Goal: Communication & Community: Answer question/provide support

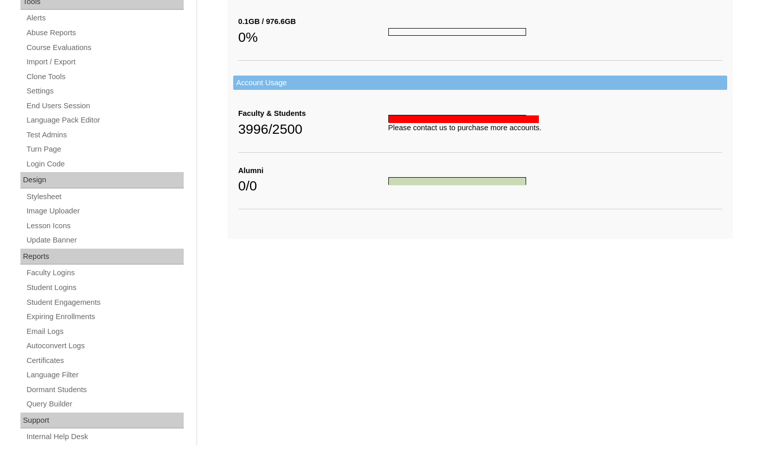
scroll to position [373, 0]
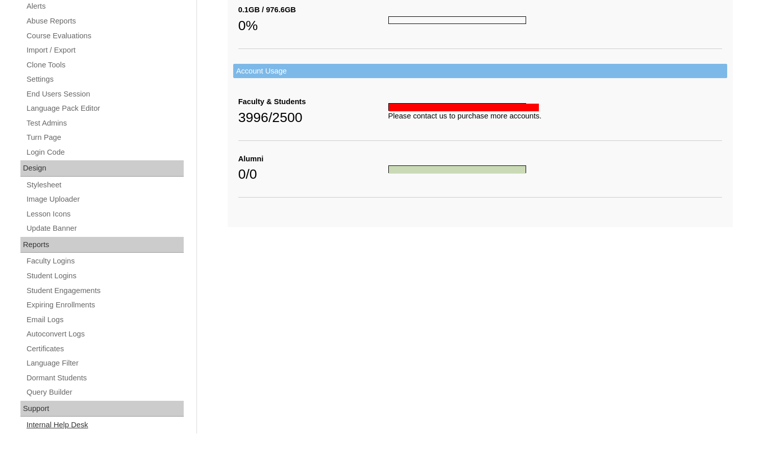
click at [73, 424] on link "Internal Help Desk" at bounding box center [105, 425] width 158 height 13
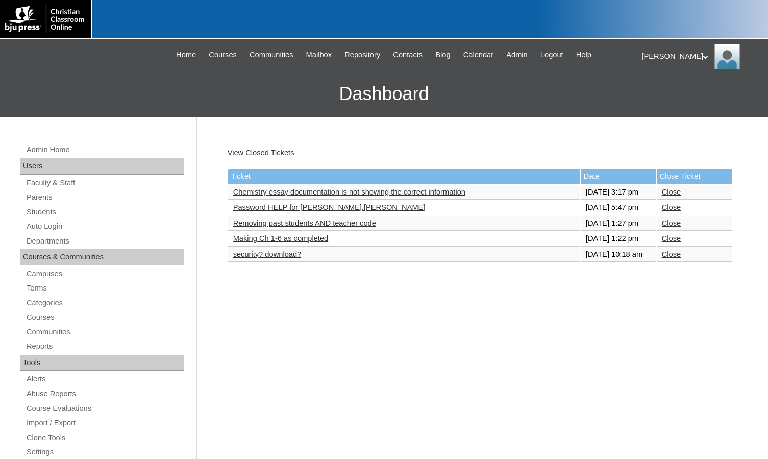
click at [271, 196] on link "Chemistry essay documentation is not showing the correct information" at bounding box center [349, 192] width 232 height 8
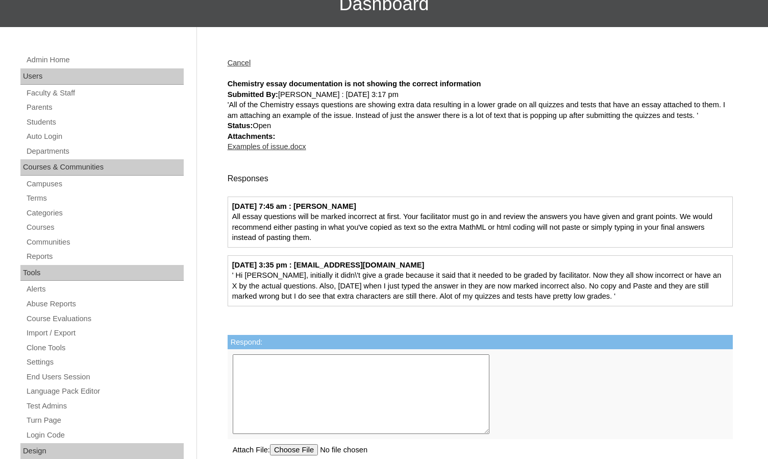
scroll to position [102, 0]
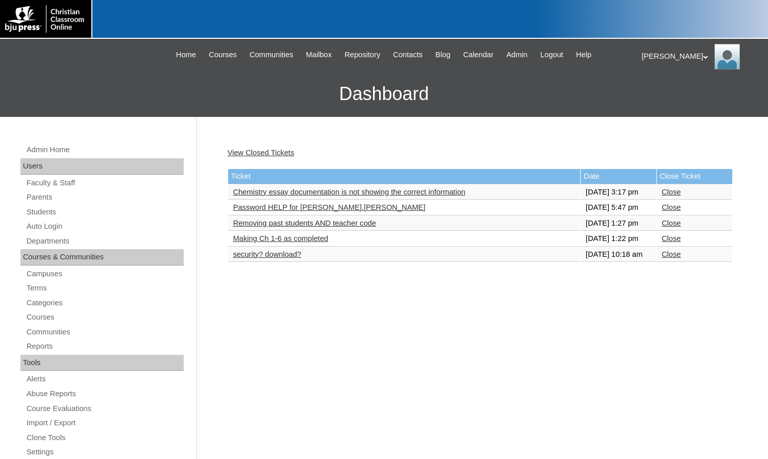
click at [332, 211] on link "Password HELP for [PERSON_NAME].[PERSON_NAME]" at bounding box center [329, 207] width 192 height 8
click at [308, 231] on td "Removing past students AND teacher code" at bounding box center [404, 223] width 352 height 15
click at [308, 227] on link "Removing past students AND teacher code" at bounding box center [304, 223] width 143 height 8
click at [267, 152] on link "View Closed Tickets" at bounding box center [261, 153] width 67 height 8
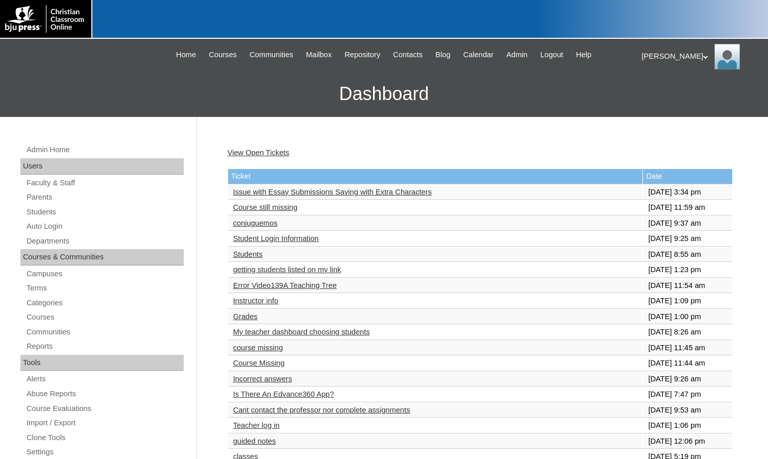
click at [284, 205] on link "Course still missing" at bounding box center [265, 207] width 64 height 8
click at [272, 224] on link "conjuguemos" at bounding box center [255, 223] width 44 height 8
click at [647, 51] on div "[PERSON_NAME] My Profile My Settings Logout" at bounding box center [700, 57] width 116 height 26
click at [655, 96] on span "Logout" at bounding box center [661, 96] width 20 height 8
